Goal: Task Accomplishment & Management: Use online tool/utility

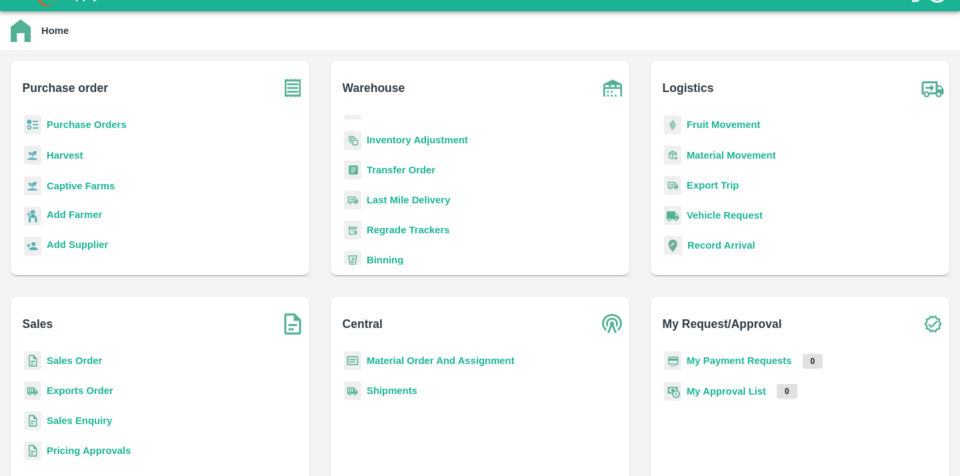
scroll to position [98, 0]
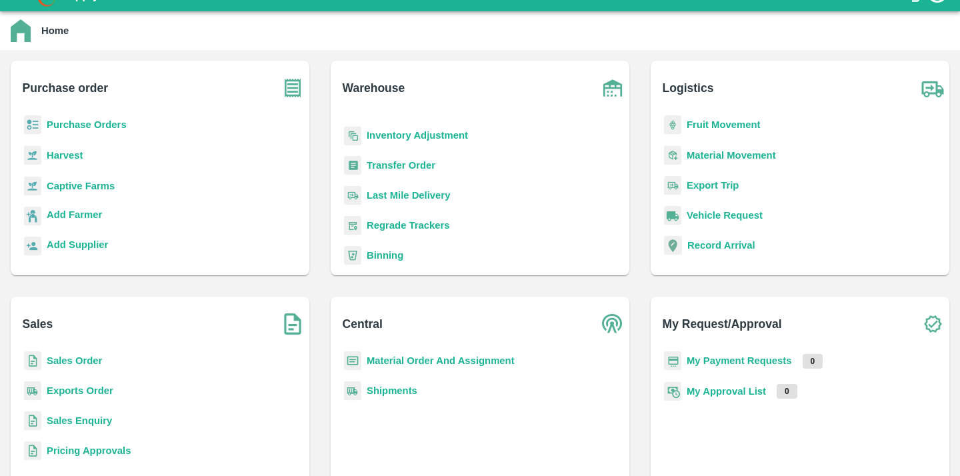
click at [91, 362] on b "Sales Order" at bounding box center [74, 360] width 55 height 11
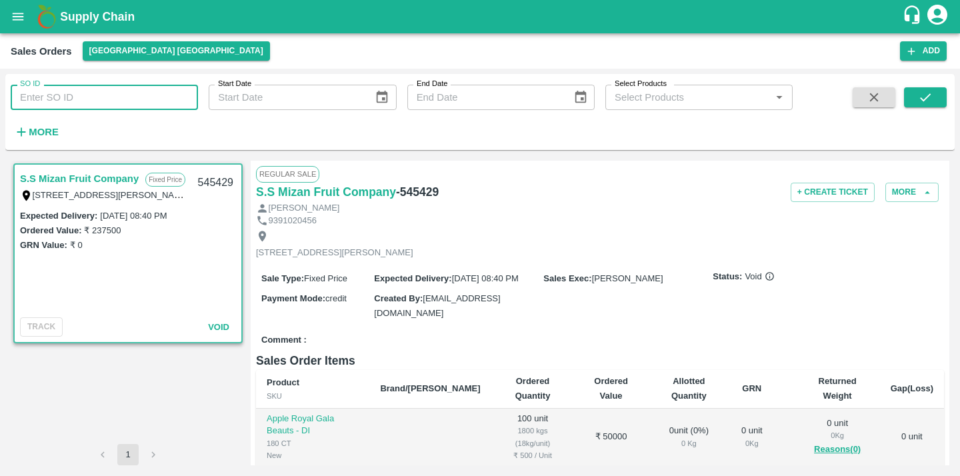
click at [97, 91] on input "SO ID" at bounding box center [104, 97] width 187 height 25
paste input "604715"
type input "604715"
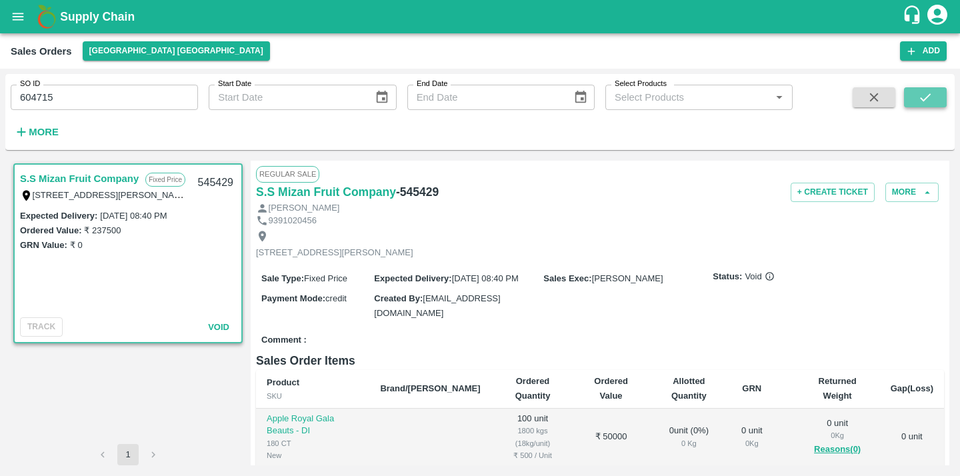
click at [916, 91] on button "submit" at bounding box center [925, 97] width 43 height 20
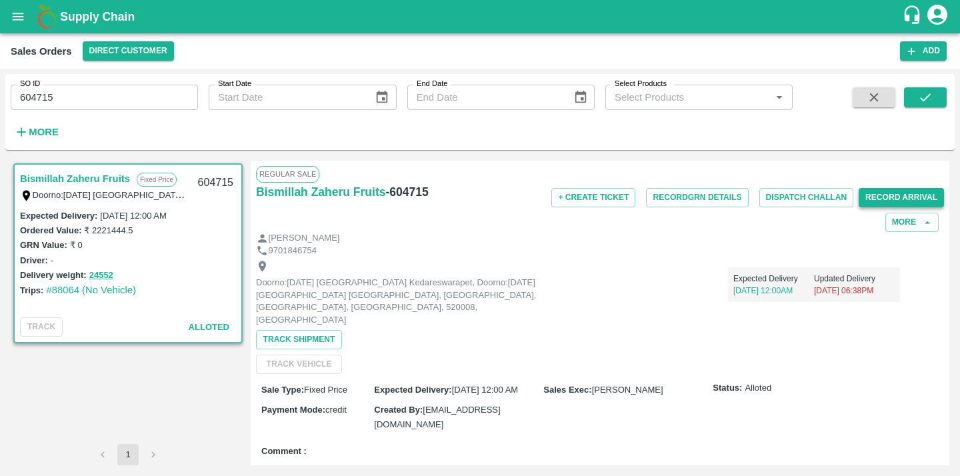
click at [902, 189] on button "Record Arrival" at bounding box center [901, 197] width 85 height 19
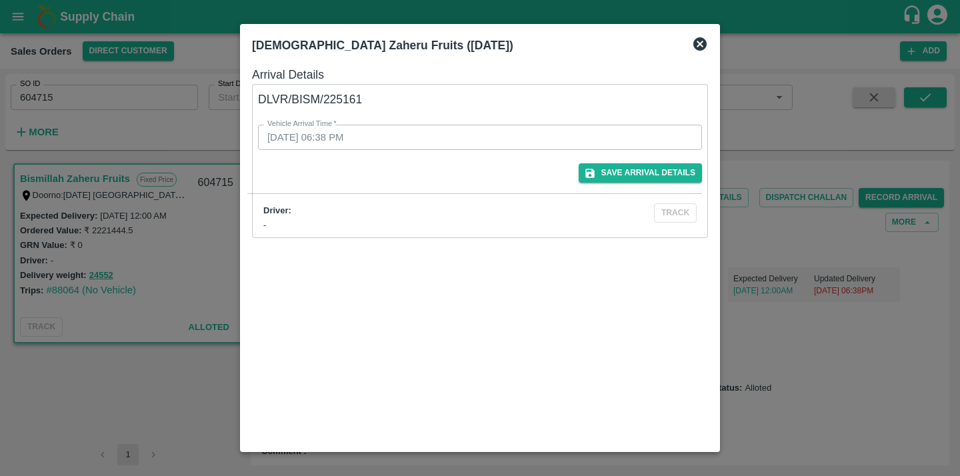
click at [663, 191] on div "DLVR/BISM/225161 Vehicle Arrival Time   * 12/09/2025 06:38 PM Vehicle Arrival T…" at bounding box center [480, 161] width 456 height 154
click at [675, 174] on button "Save Arrival Details" at bounding box center [640, 172] width 123 height 19
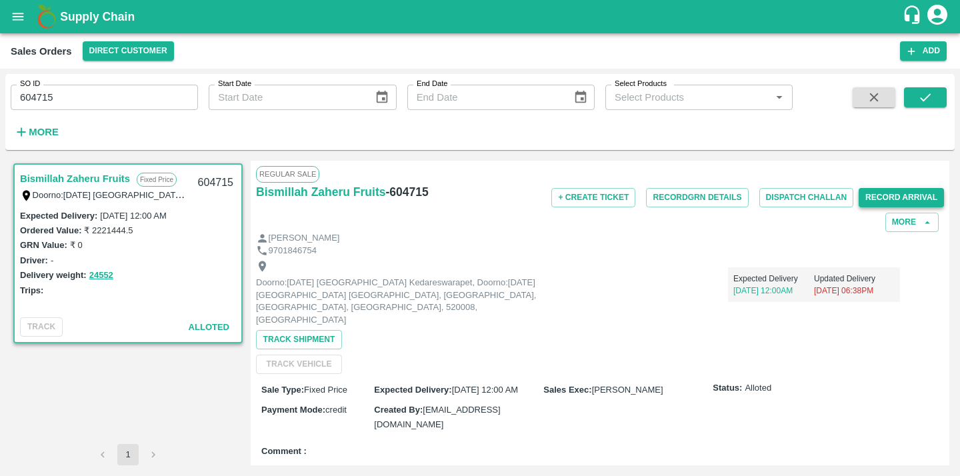
click at [871, 195] on button "Record Arrival" at bounding box center [901, 197] width 85 height 19
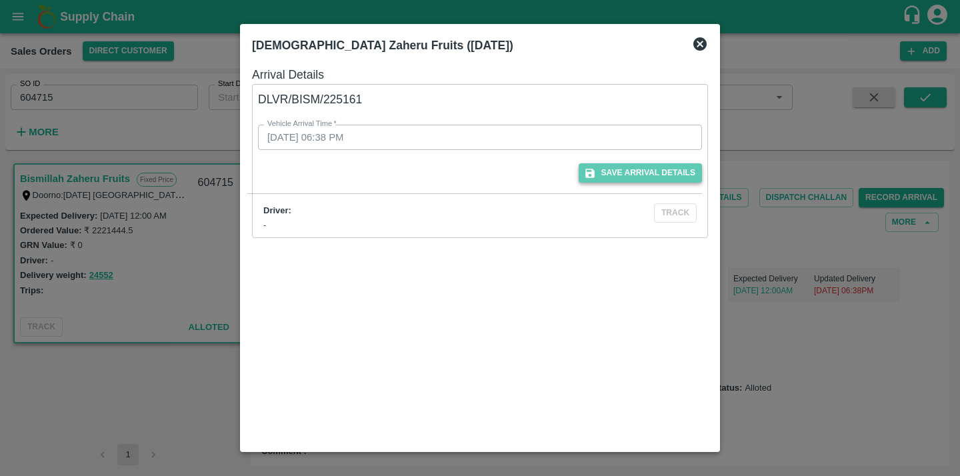
click at [671, 167] on button "Save Arrival Details" at bounding box center [640, 172] width 123 height 19
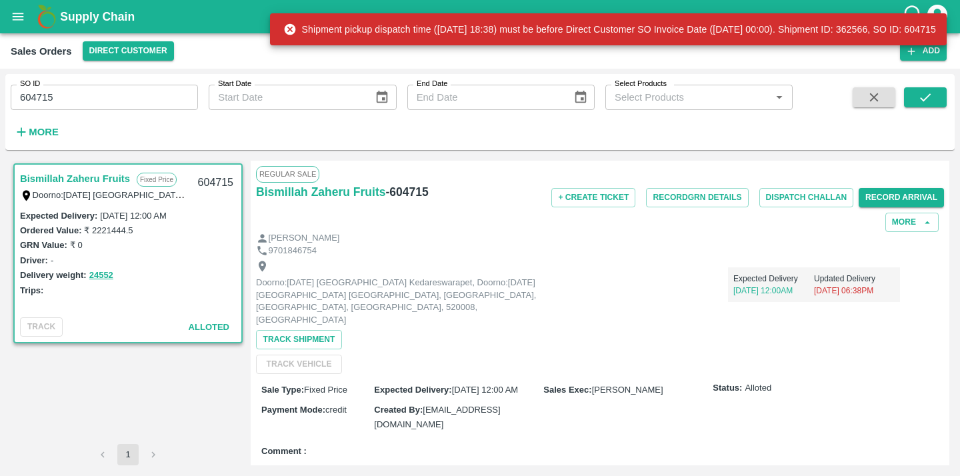
click at [653, 23] on div "Shipment pickup dispatch time (2025-09-12 18:38) must be before Direct Customer…" at bounding box center [609, 29] width 653 height 24
click at [653, 34] on div "Shipment pickup dispatch time (2025-09-12 18:38) must be before Direct Customer…" at bounding box center [609, 29] width 653 height 24
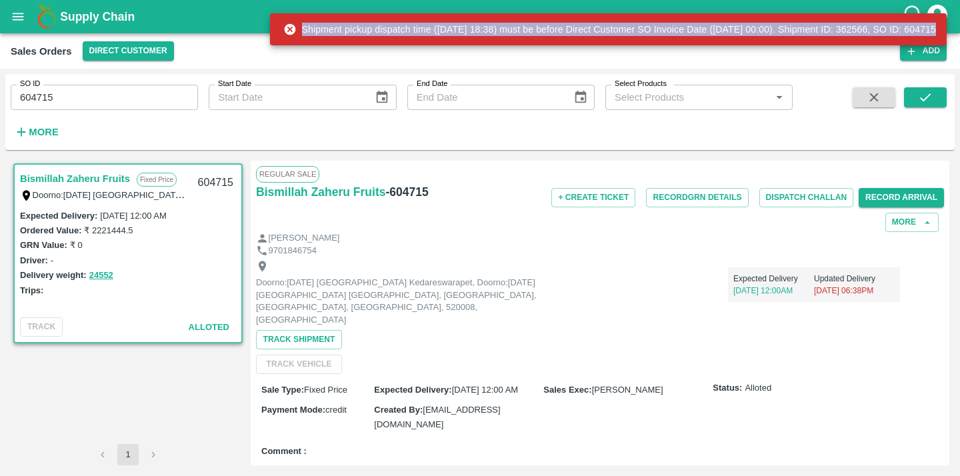
click at [653, 34] on div "Shipment pickup dispatch time (2025-09-12 18:38) must be before Direct Customer…" at bounding box center [609, 29] width 653 height 24
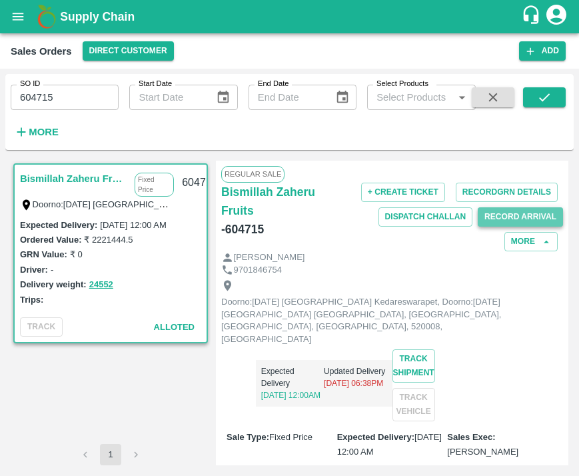
click at [507, 217] on button "Record Arrival" at bounding box center [520, 216] width 85 height 19
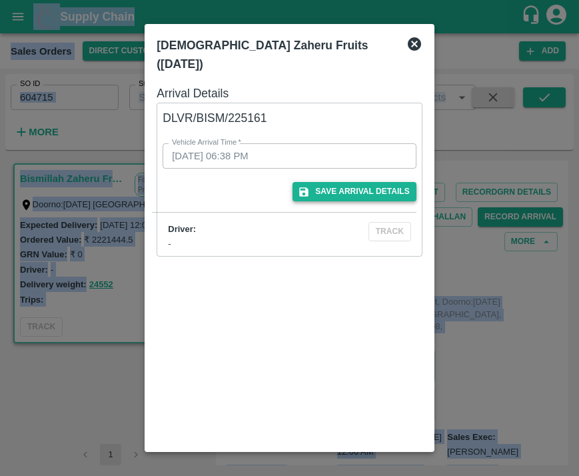
click at [396, 182] on button "Save Arrival Details" at bounding box center [354, 191] width 123 height 19
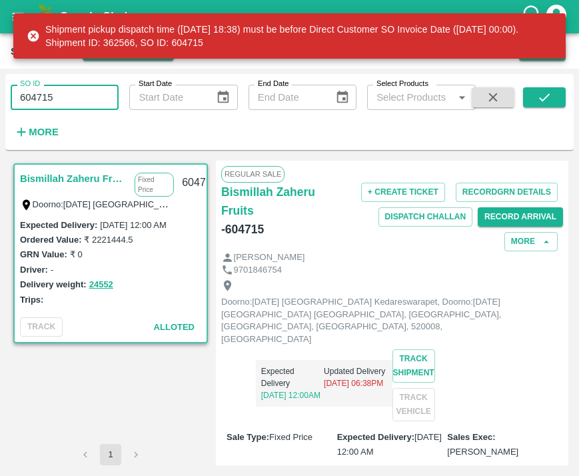
click at [33, 98] on input "604715" at bounding box center [65, 97] width 108 height 25
click at [59, 93] on input "604715" at bounding box center [65, 97] width 108 height 25
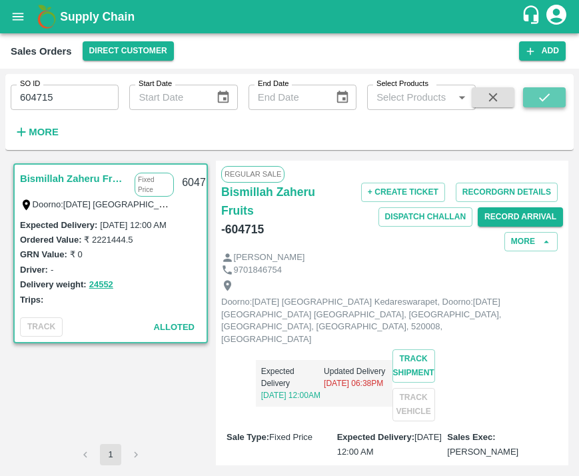
click at [561, 96] on button "submit" at bounding box center [544, 97] width 43 height 20
click at [69, 298] on link "#88064 (No Vehicle)" at bounding box center [91, 299] width 90 height 11
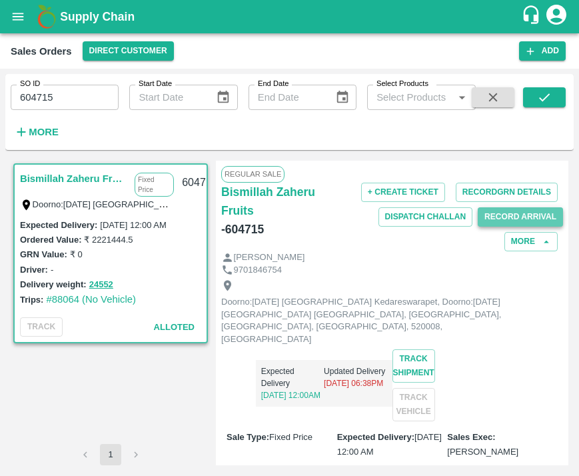
click at [488, 216] on button "Record Arrival" at bounding box center [520, 216] width 85 height 19
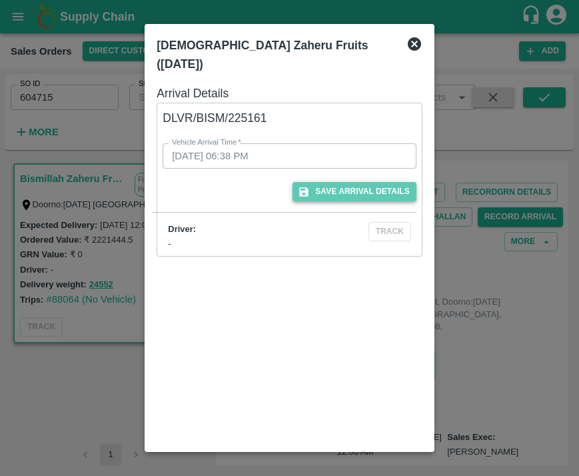
click at [363, 182] on button "Save Arrival Details" at bounding box center [354, 191] width 123 height 19
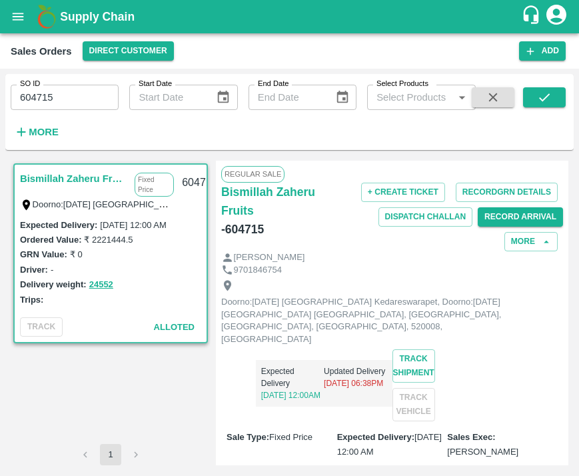
click at [193, 179] on div "604715" at bounding box center [199, 182] width 51 height 31
copy div "604715"
click at [541, 100] on icon "submit" at bounding box center [544, 97] width 11 height 8
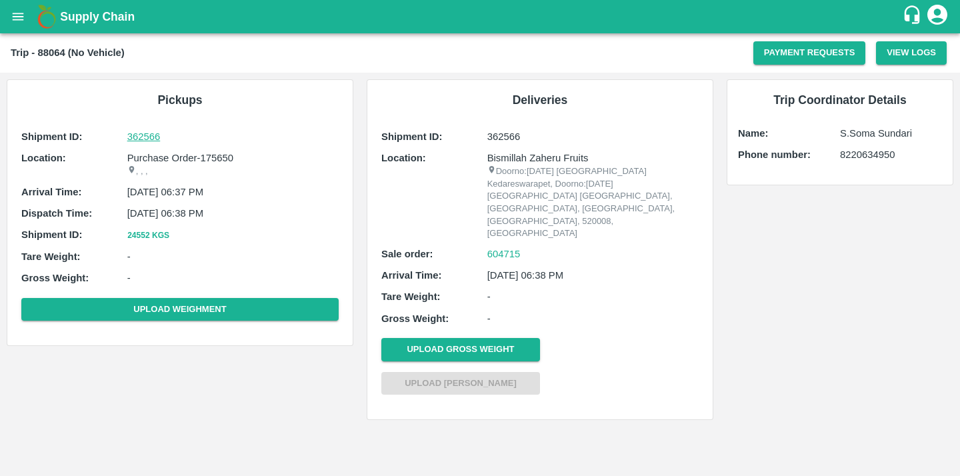
click at [146, 138] on p "362566" at bounding box center [232, 136] width 211 height 15
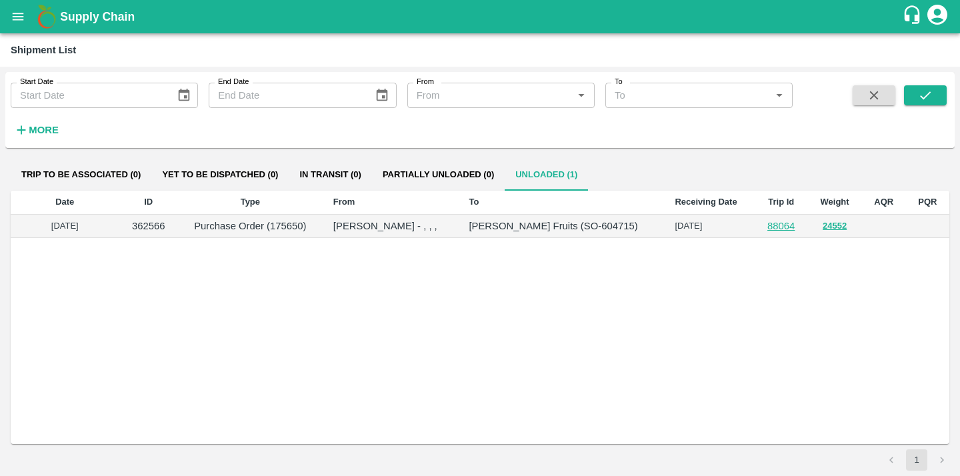
click at [277, 226] on p "Purchase Order (175650)" at bounding box center [250, 226] width 123 height 15
copy p "175650"
click at [8, 17] on button "open drawer" at bounding box center [18, 16] width 31 height 31
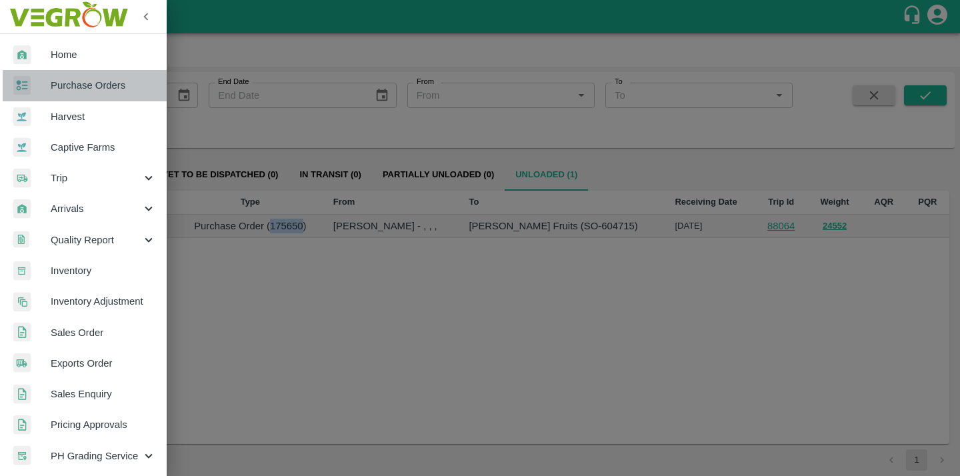
click at [123, 84] on span "Purchase Orders" at bounding box center [103, 85] width 105 height 15
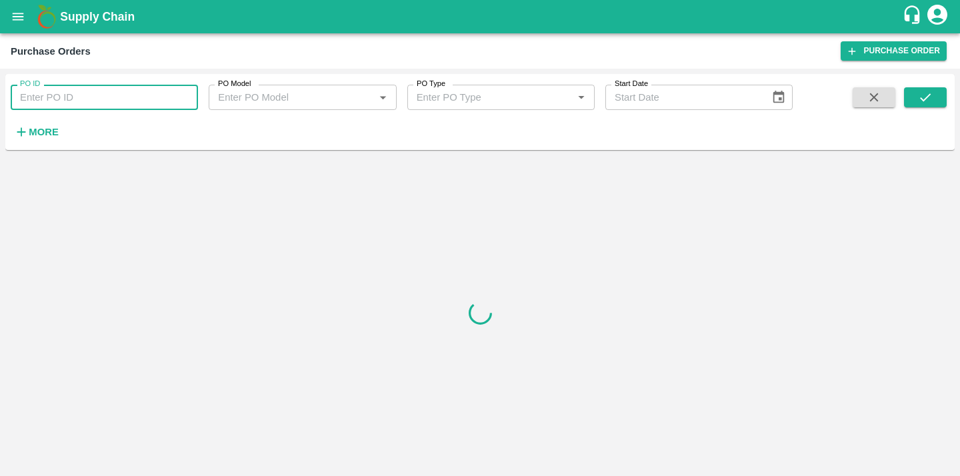
click at [107, 94] on input "PO ID" at bounding box center [104, 97] width 187 height 25
paste input "175650"
click at [913, 101] on button "submit" at bounding box center [925, 97] width 43 height 20
click at [946, 92] on button "submit" at bounding box center [925, 97] width 43 height 20
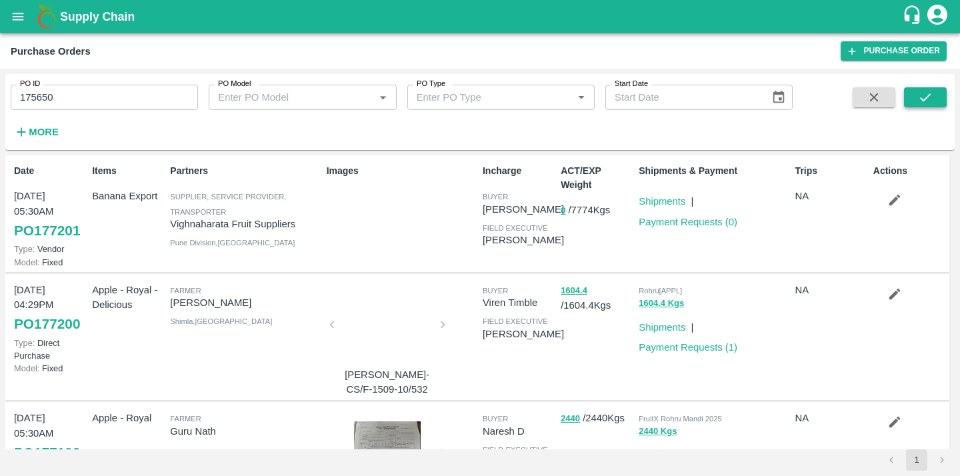
click at [918, 95] on icon "submit" at bounding box center [925, 97] width 15 height 15
click at [76, 100] on input "175650" at bounding box center [104, 97] width 187 height 25
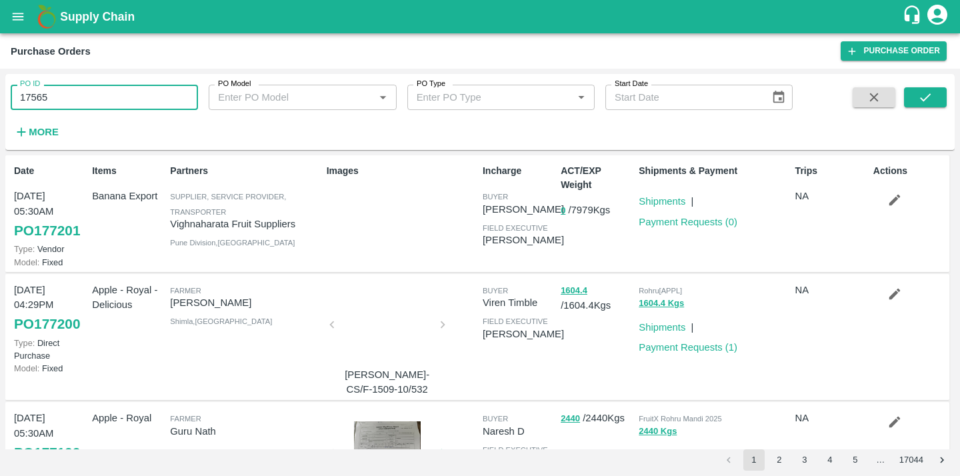
type input "175650"
click at [919, 101] on icon "submit" at bounding box center [925, 97] width 15 height 15
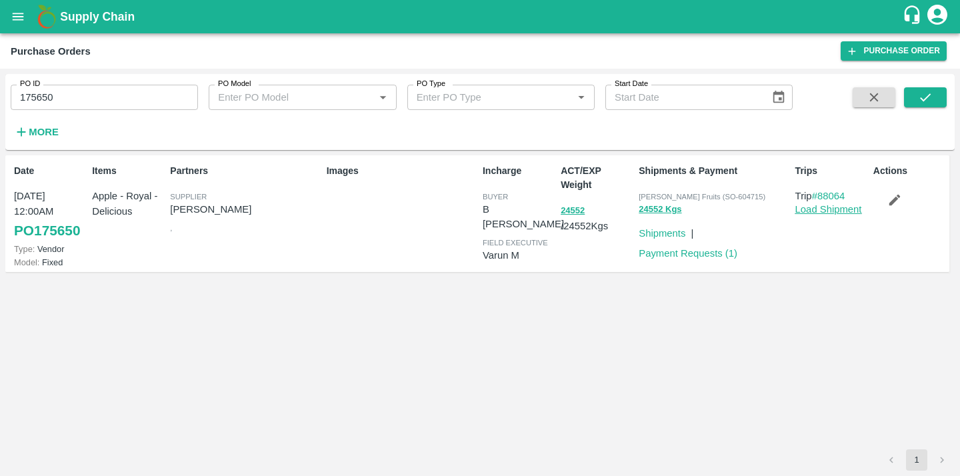
click at [814, 208] on link "Load Shipment" at bounding box center [828, 209] width 67 height 11
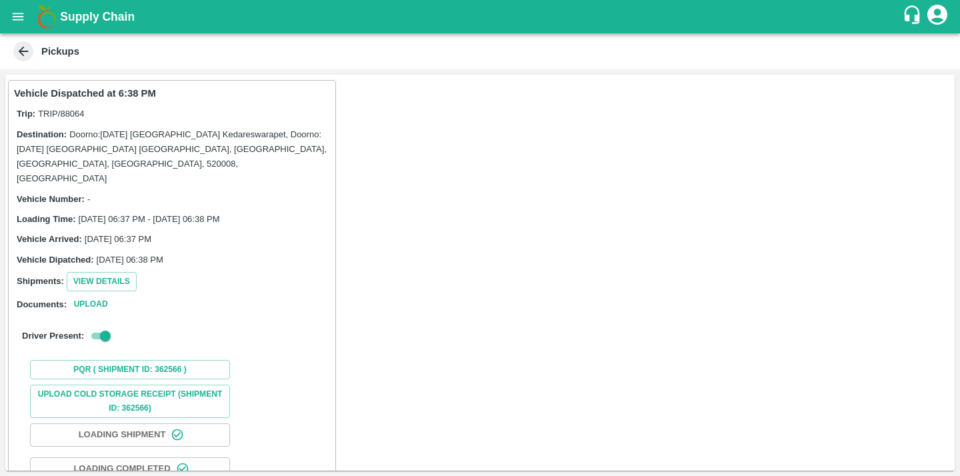
scroll to position [113, 0]
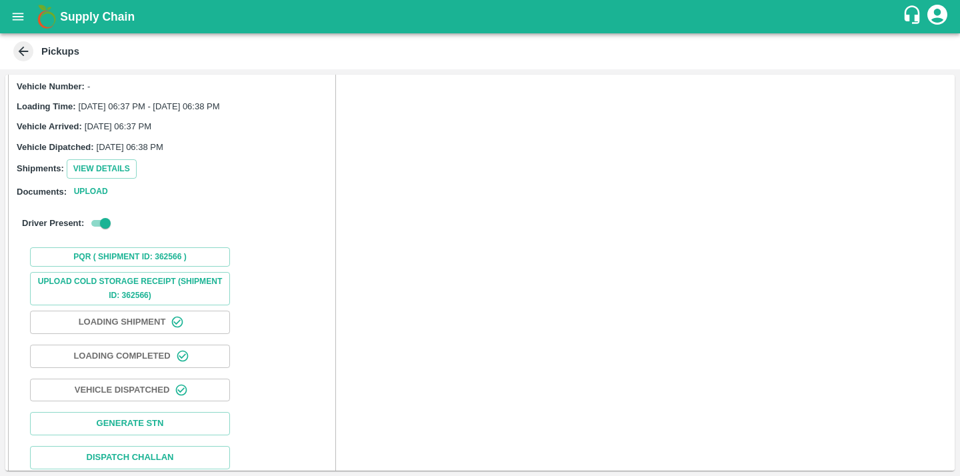
click at [148, 379] on button "Vehicle Dispatched" at bounding box center [130, 390] width 200 height 23
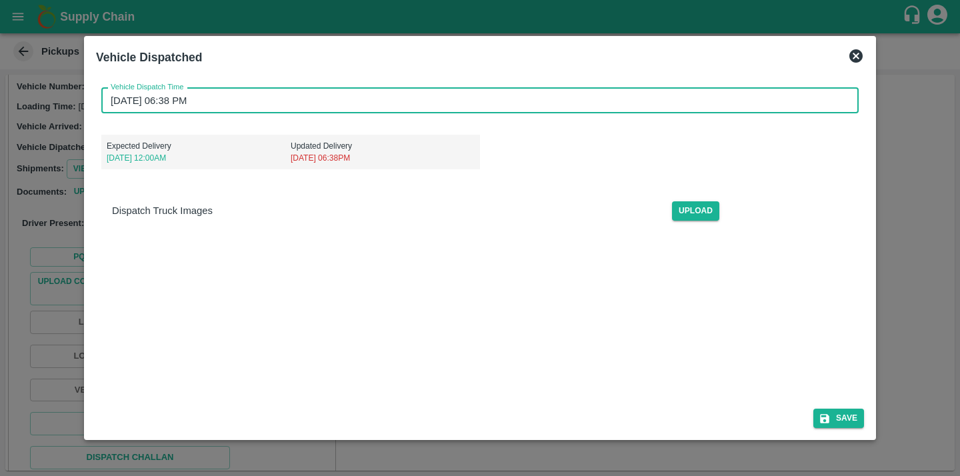
click at [222, 96] on input "12/09/2025 06:38 PM" at bounding box center [475, 100] width 748 height 25
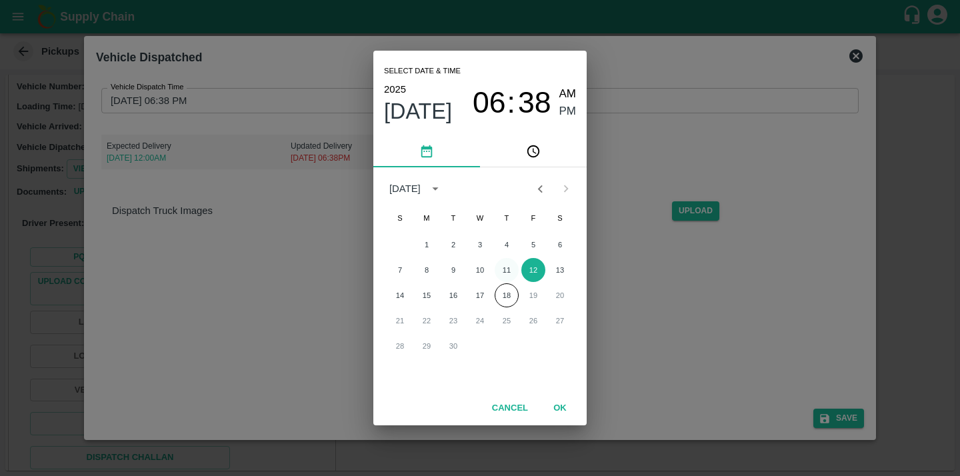
click at [505, 269] on button "11" at bounding box center [507, 270] width 24 height 24
type input "11/09/2025 06:38 PM"
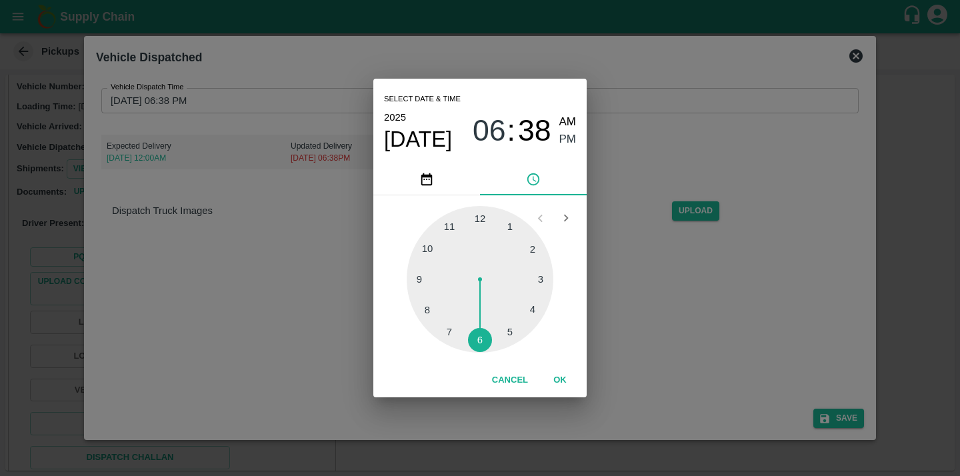
click at [555, 370] on button "OK" at bounding box center [560, 380] width 43 height 23
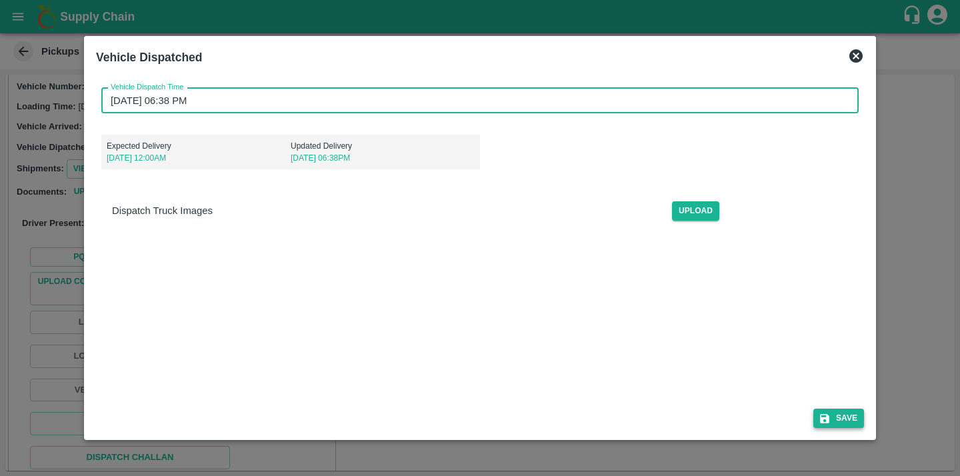
click at [831, 419] on icon "submit" at bounding box center [825, 419] width 12 height 12
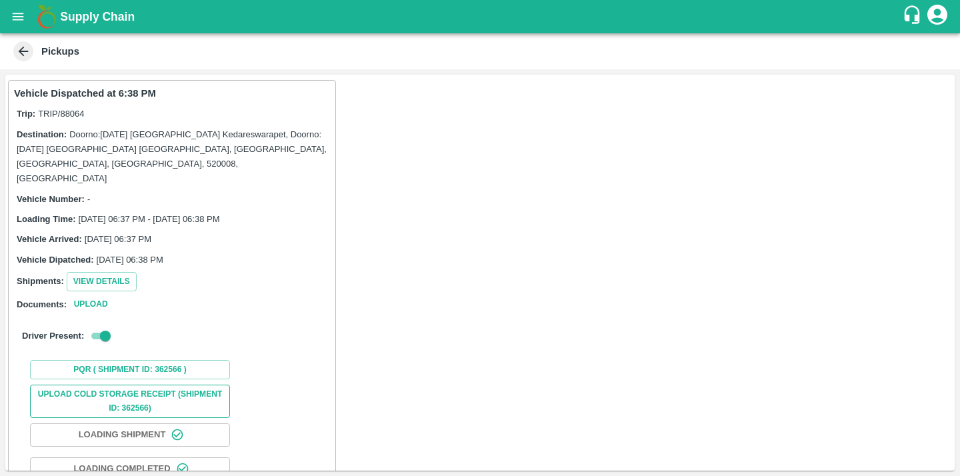
scroll to position [98, 0]
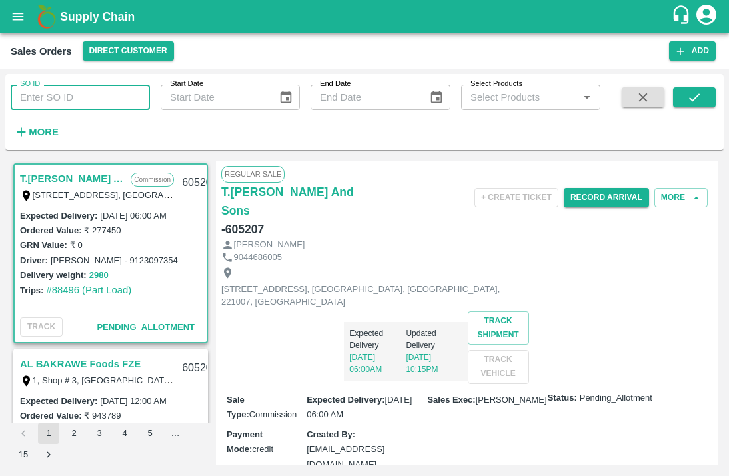
click at [104, 99] on input "SO ID" at bounding box center [80, 97] width 139 height 25
paste input "604715"
type input "604715"
click at [700, 104] on icon "submit" at bounding box center [694, 97] width 15 height 15
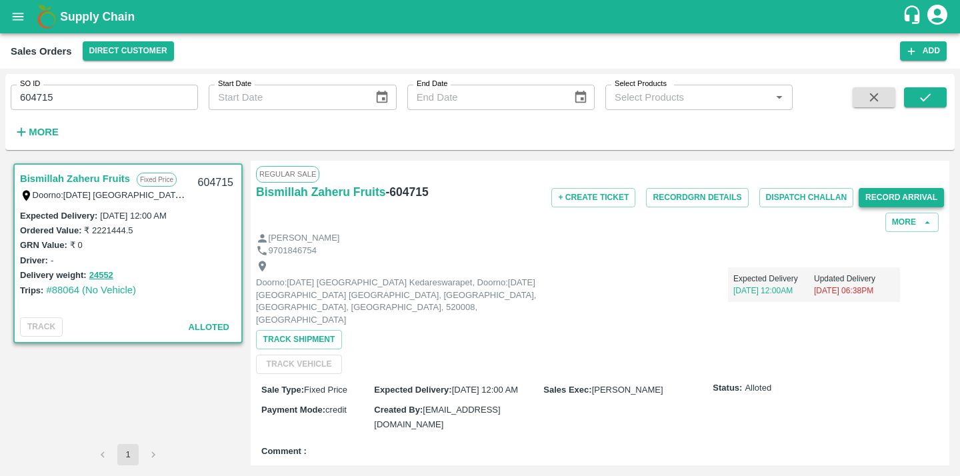
click at [728, 197] on button "Record Arrival" at bounding box center [901, 197] width 85 height 19
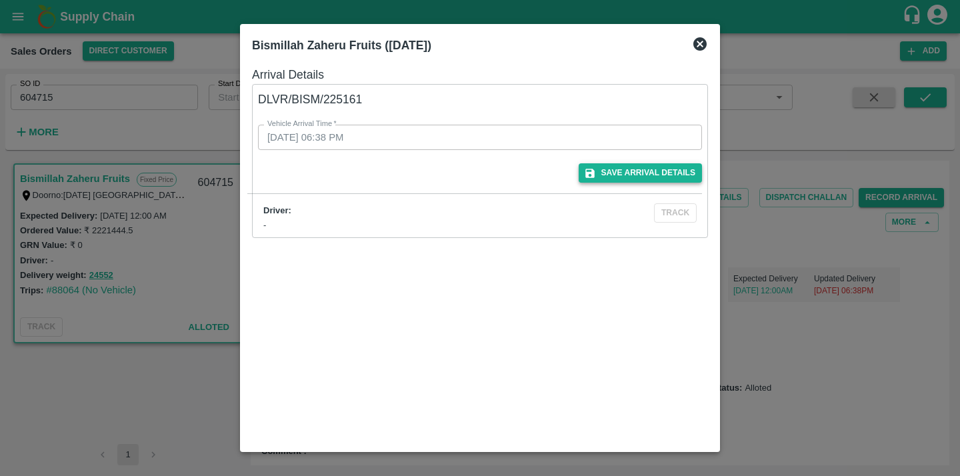
click at [663, 168] on button "Save Arrival Details" at bounding box center [640, 172] width 123 height 19
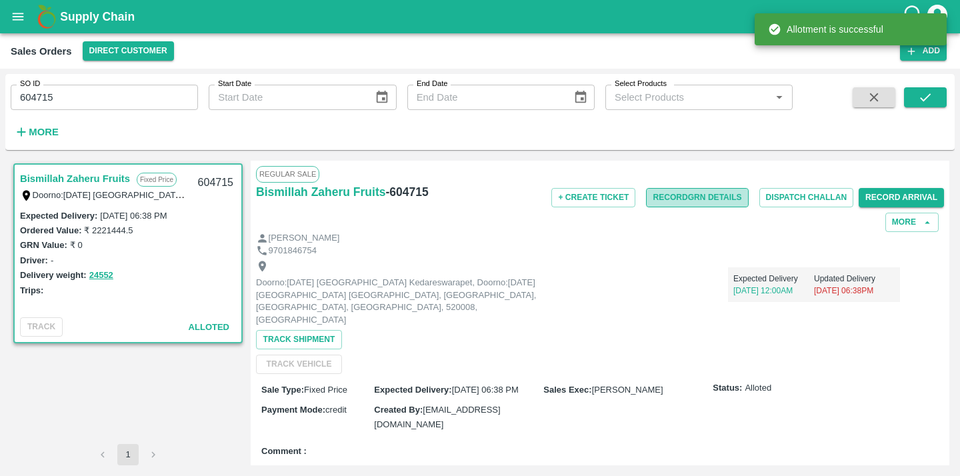
click at [707, 199] on button "Record GRN Details" at bounding box center [697, 197] width 102 height 19
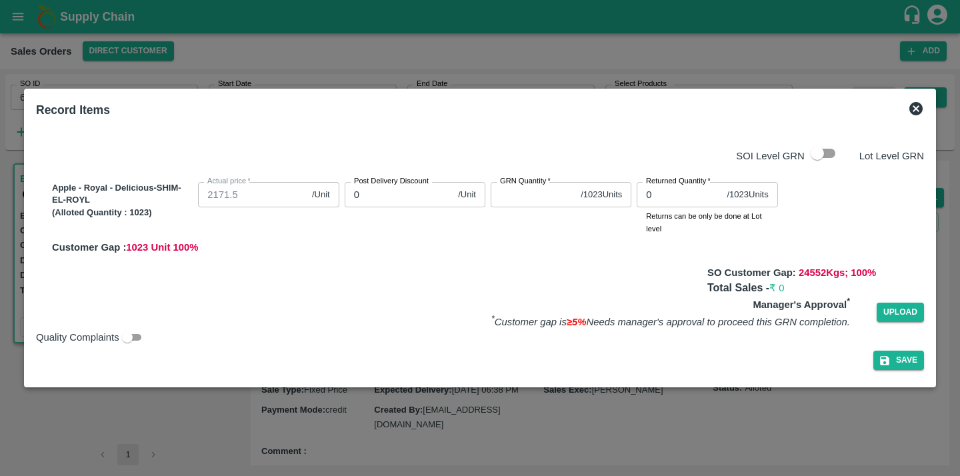
click at [461, 415] on div at bounding box center [480, 238] width 960 height 476
